Goal: Transaction & Acquisition: Subscribe to service/newsletter

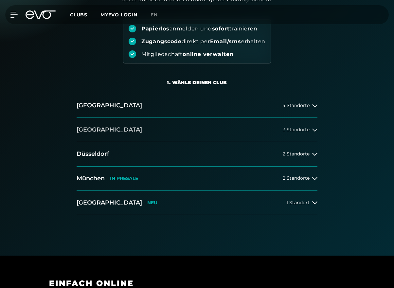
click at [315, 137] on button "[GEOGRAPHIC_DATA] 3 Standorte" at bounding box center [197, 130] width 241 height 24
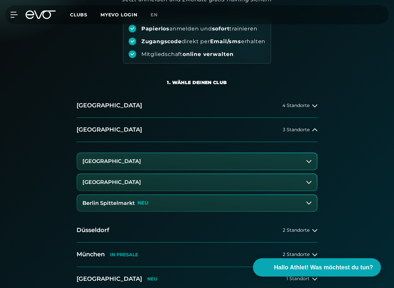
click at [305, 162] on button "[GEOGRAPHIC_DATA]" at bounding box center [197, 161] width 240 height 16
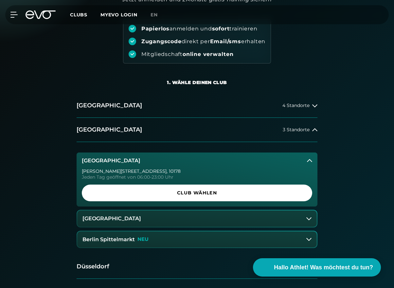
click at [309, 235] on button "Berlin Spittelmarkt NEU" at bounding box center [197, 239] width 240 height 16
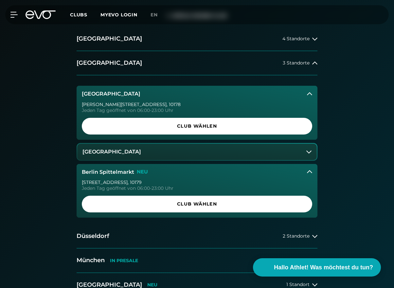
scroll to position [142, 0]
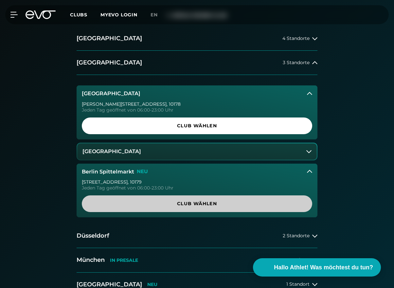
click at [262, 206] on span "Club wählen" at bounding box center [197, 203] width 215 height 7
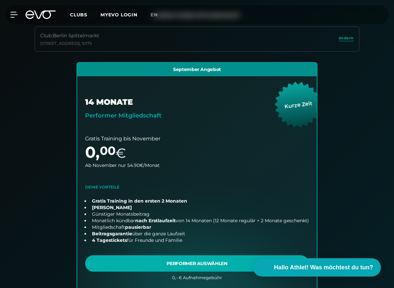
scroll to position [138, 0]
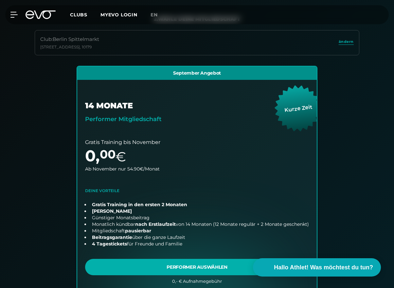
click at [44, 14] on icon at bounding box center [41, 14] width 30 height 9
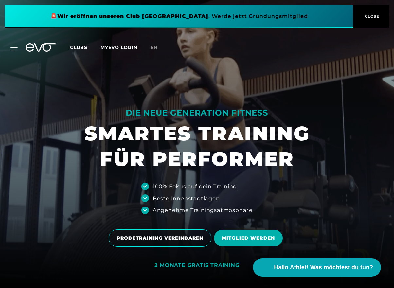
drag, startPoint x: 212, startPoint y: 86, endPoint x: 376, endPoint y: 3, distance: 183.6
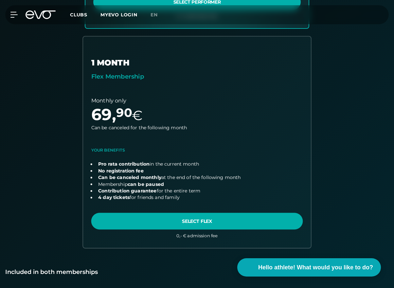
scroll to position [398, 0]
